Goal: Check status: Check status

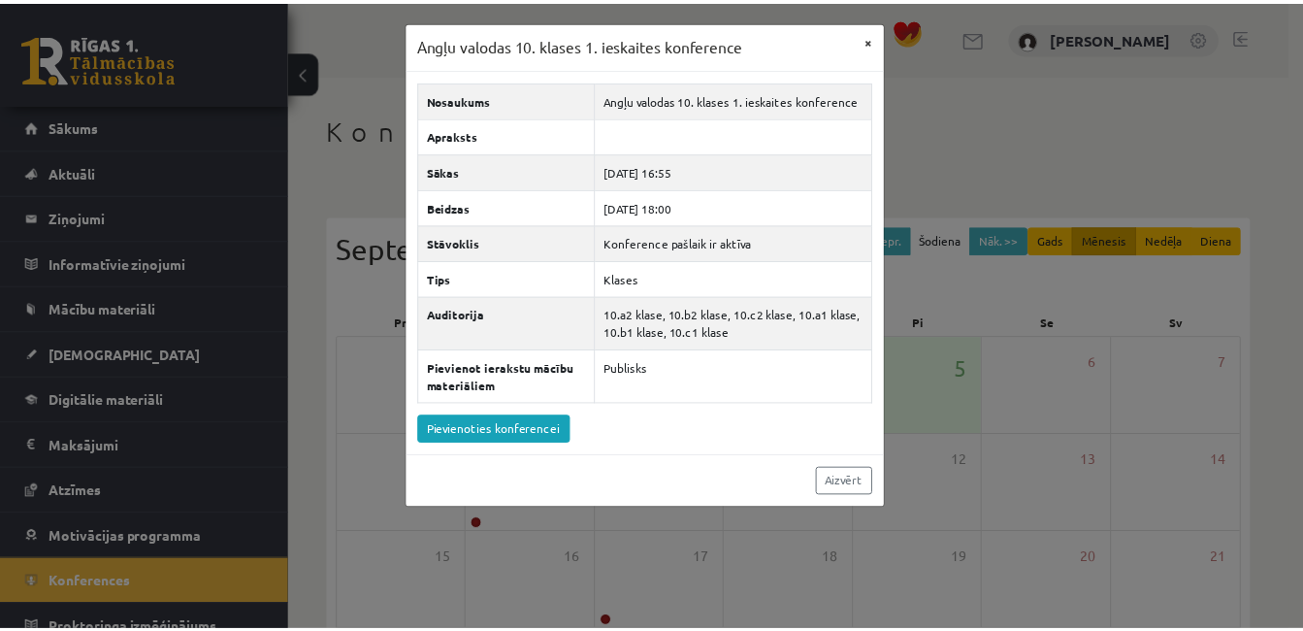
scroll to position [277, 0]
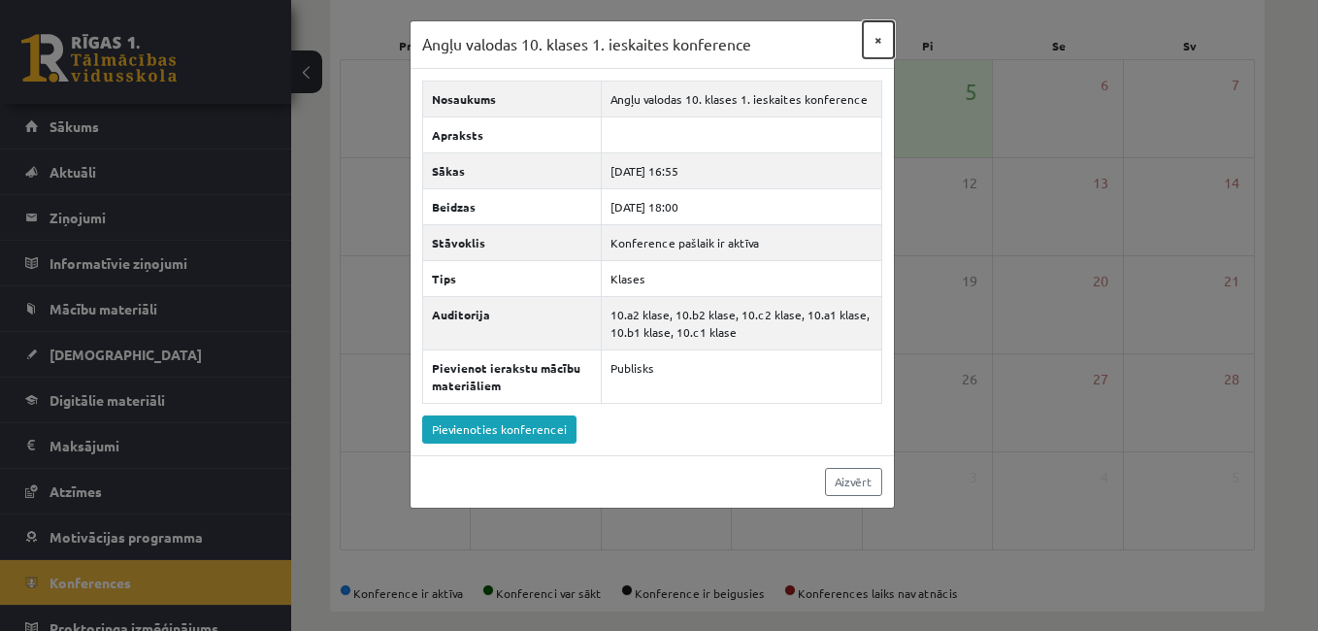
click at [879, 38] on button "×" at bounding box center [878, 39] width 31 height 37
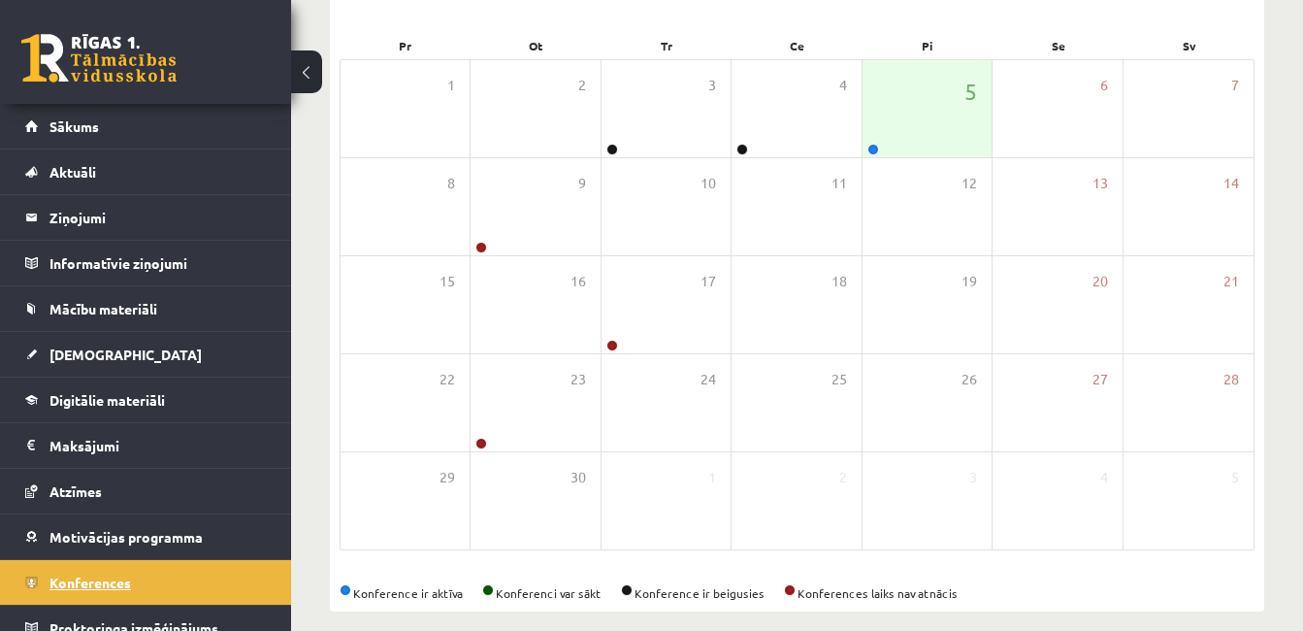
click at [111, 584] on span "Konferences" at bounding box center [90, 582] width 82 height 17
click at [89, 139] on link "Sākums" at bounding box center [146, 126] width 242 height 45
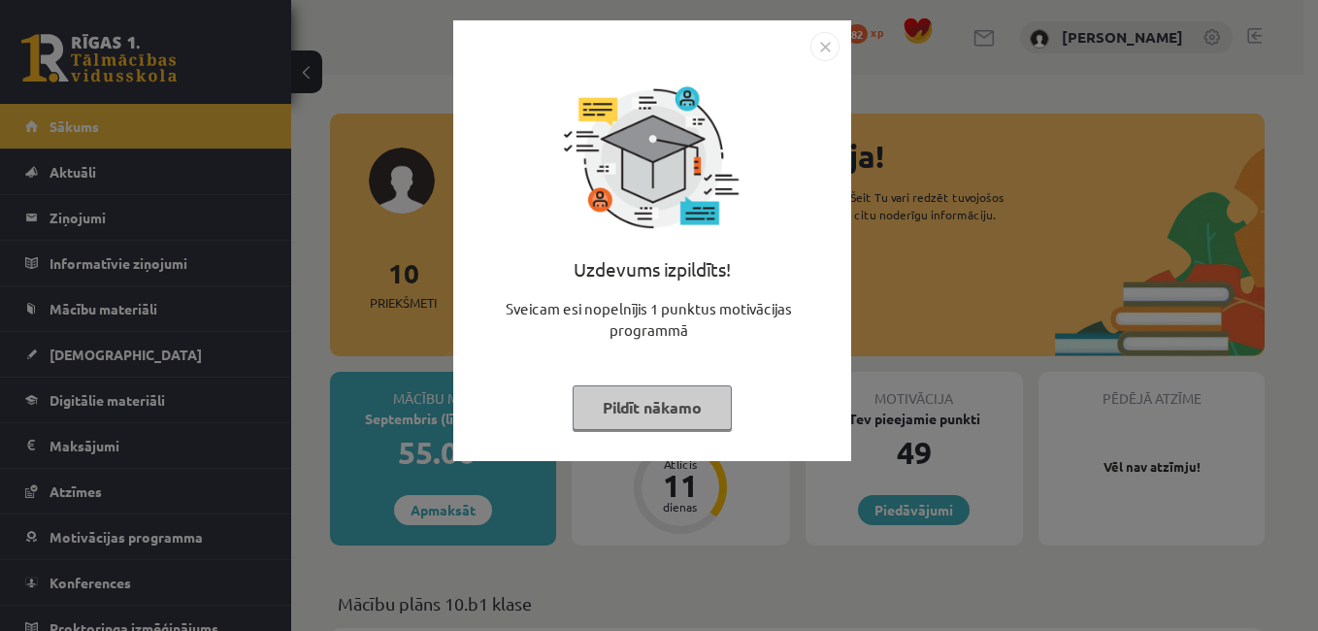
click at [826, 48] on img "Close" at bounding box center [824, 46] width 29 height 29
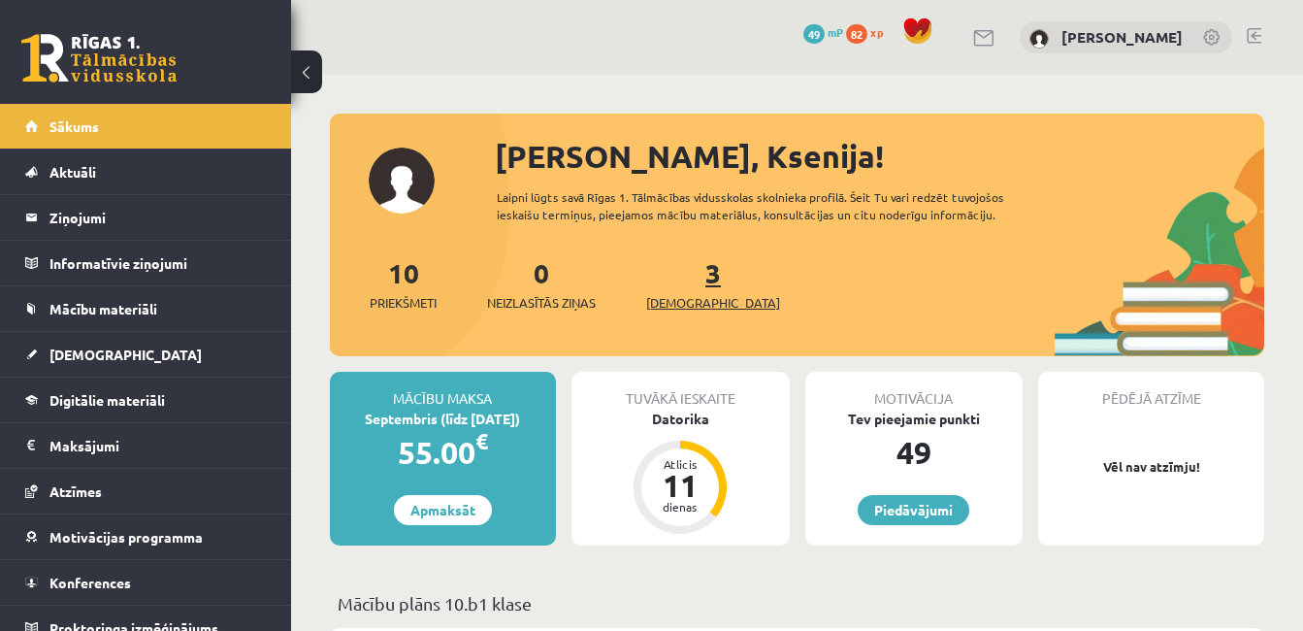
click at [677, 284] on link "3 Ieskaites" at bounding box center [713, 283] width 134 height 57
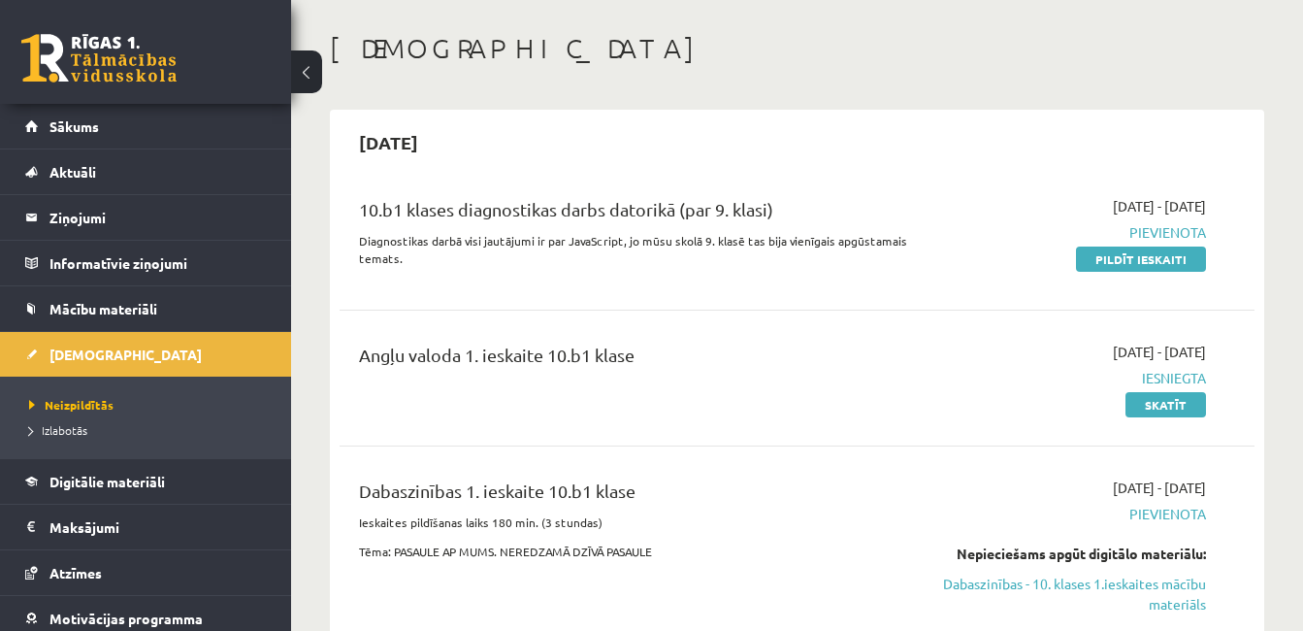
scroll to position [435, 0]
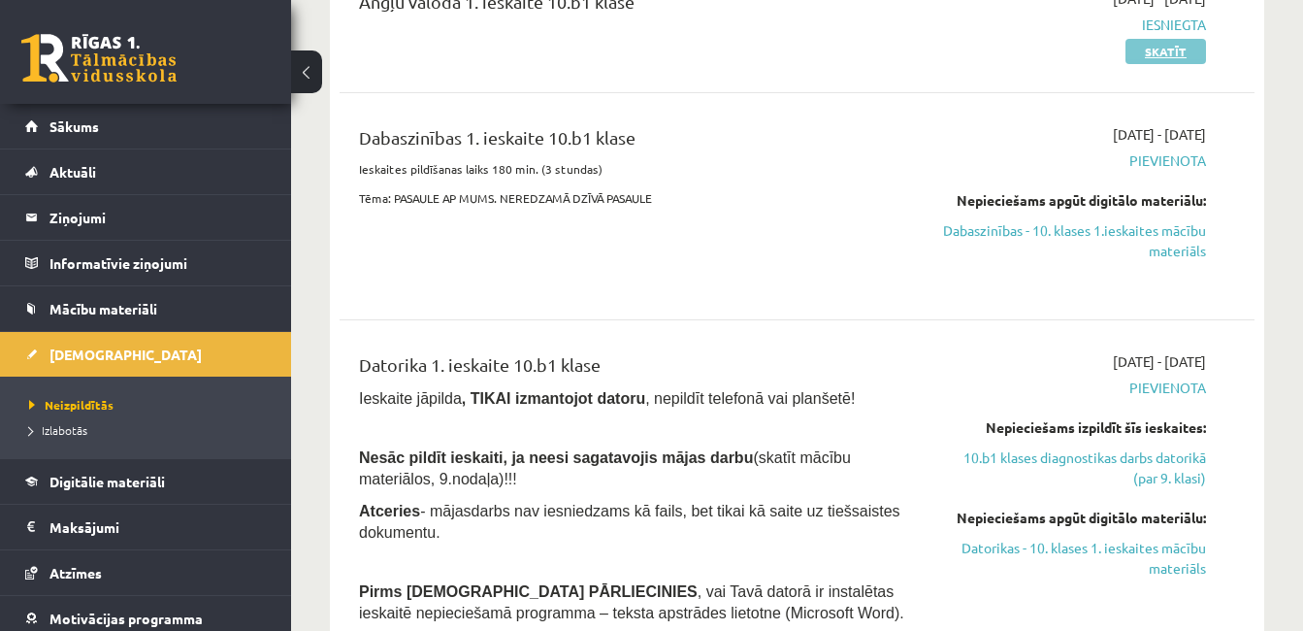
click at [1187, 55] on link "Skatīt" at bounding box center [1166, 51] width 81 height 25
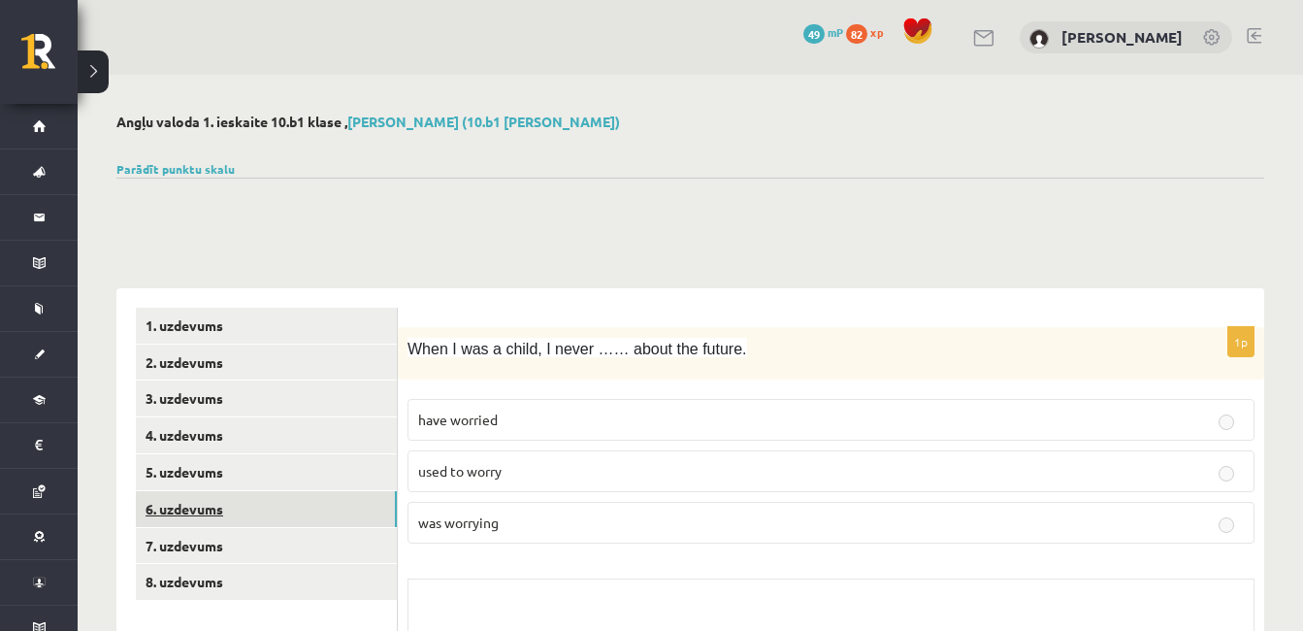
click at [188, 520] on link "6. uzdevums" at bounding box center [266, 509] width 261 height 36
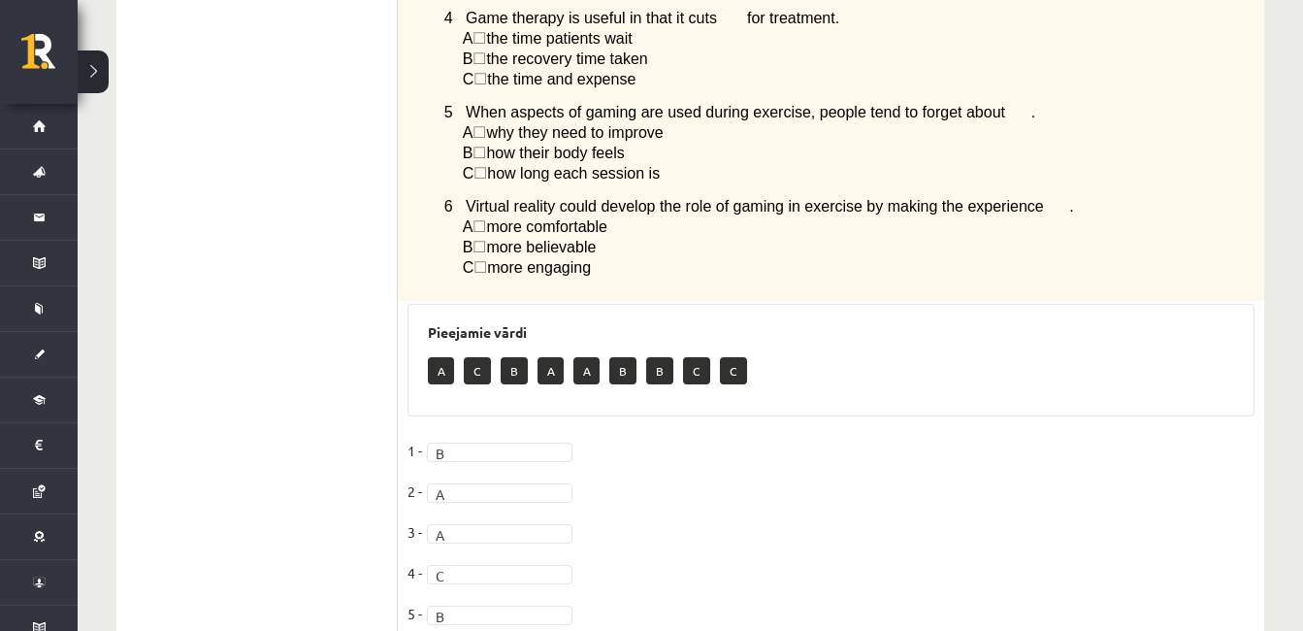
scroll to position [1448, 0]
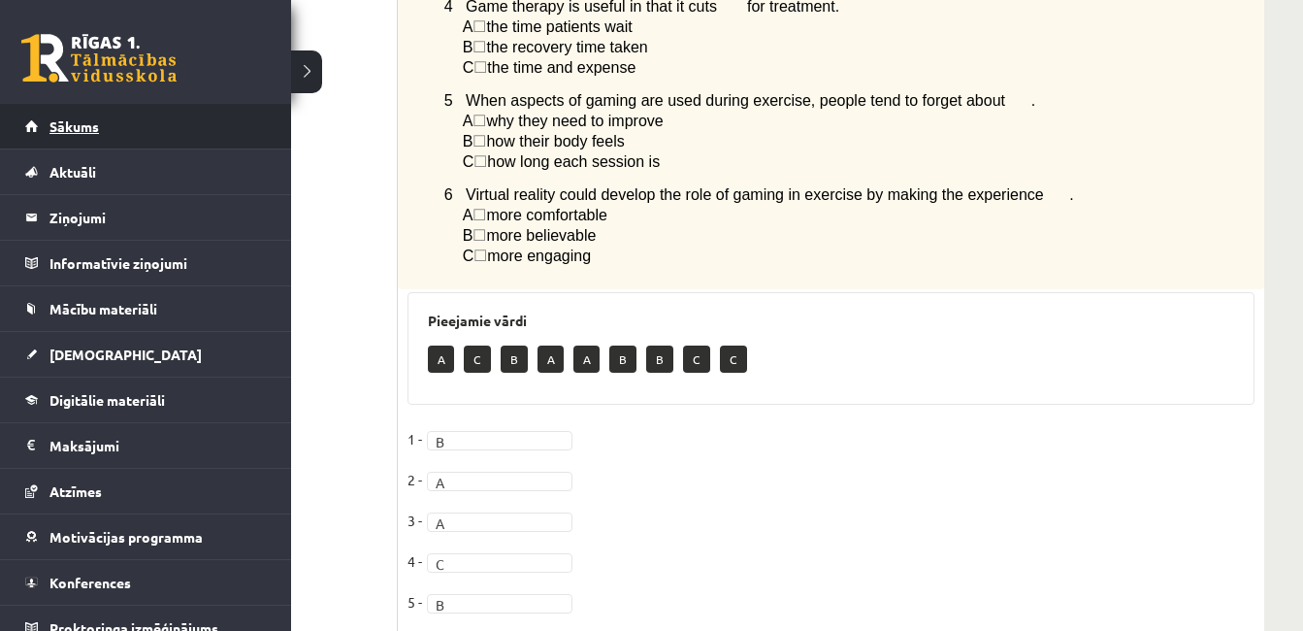
click at [25, 129] on link "Sākums" at bounding box center [146, 126] width 242 height 45
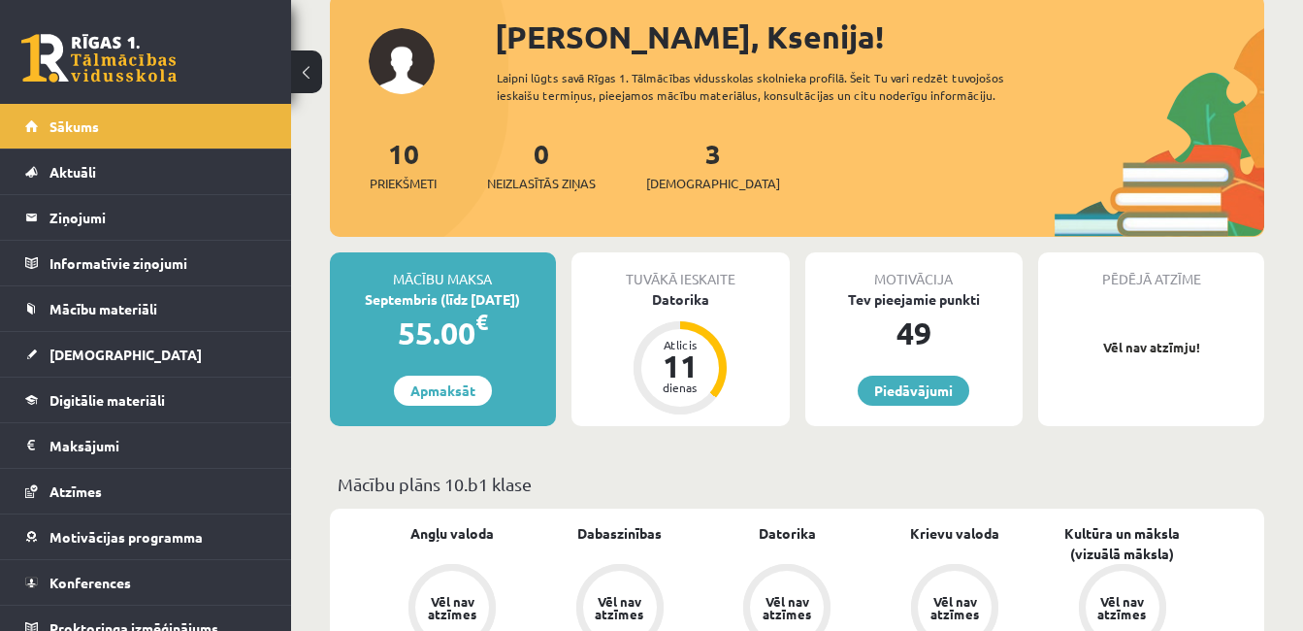
scroll to position [82, 0]
